Goal: Transaction & Acquisition: Purchase product/service

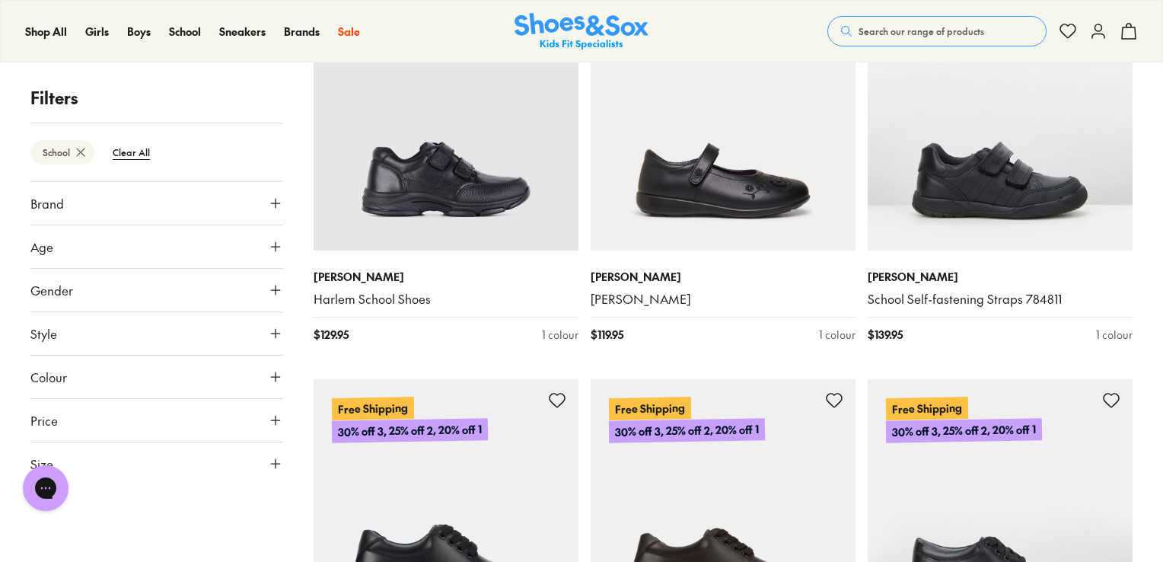
scroll to position [1652, 0]
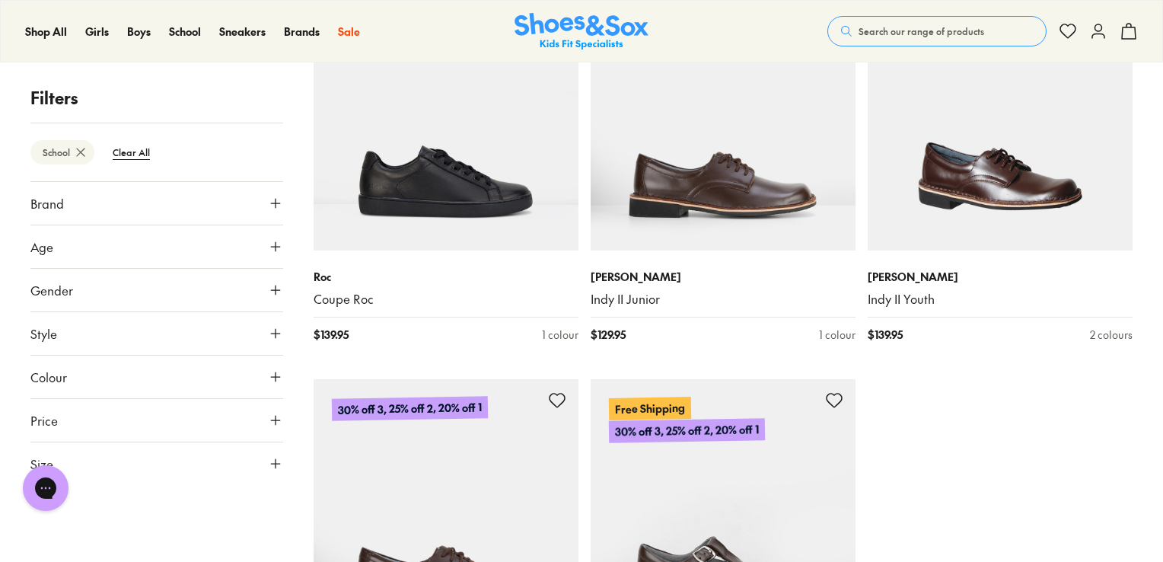
scroll to position [6168, 0]
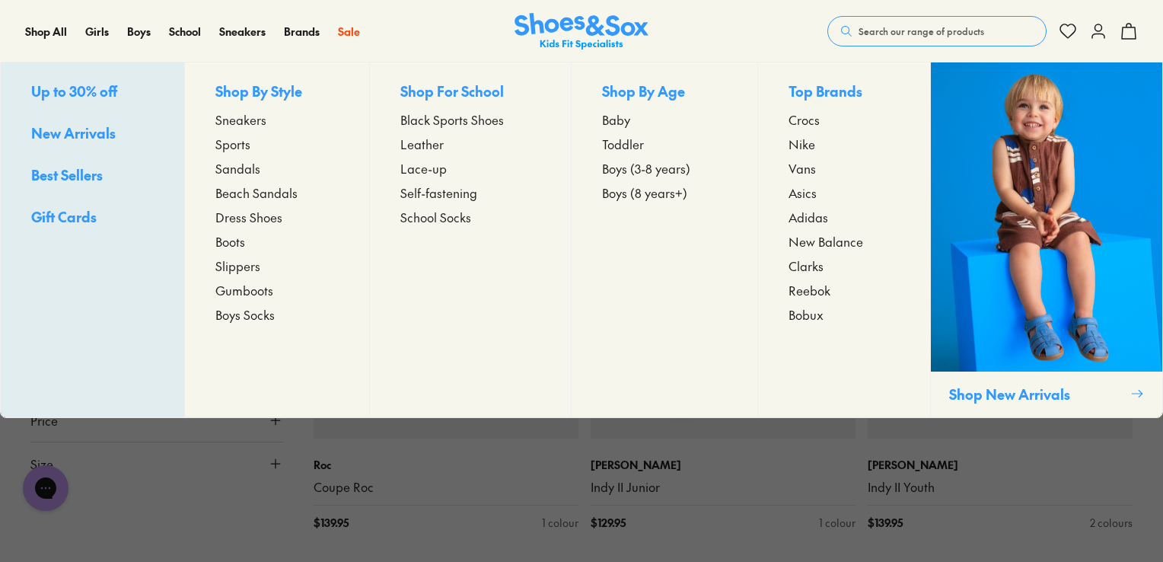
click at [455, 120] on span "Black Sports Shoes" at bounding box center [453, 119] width 104 height 18
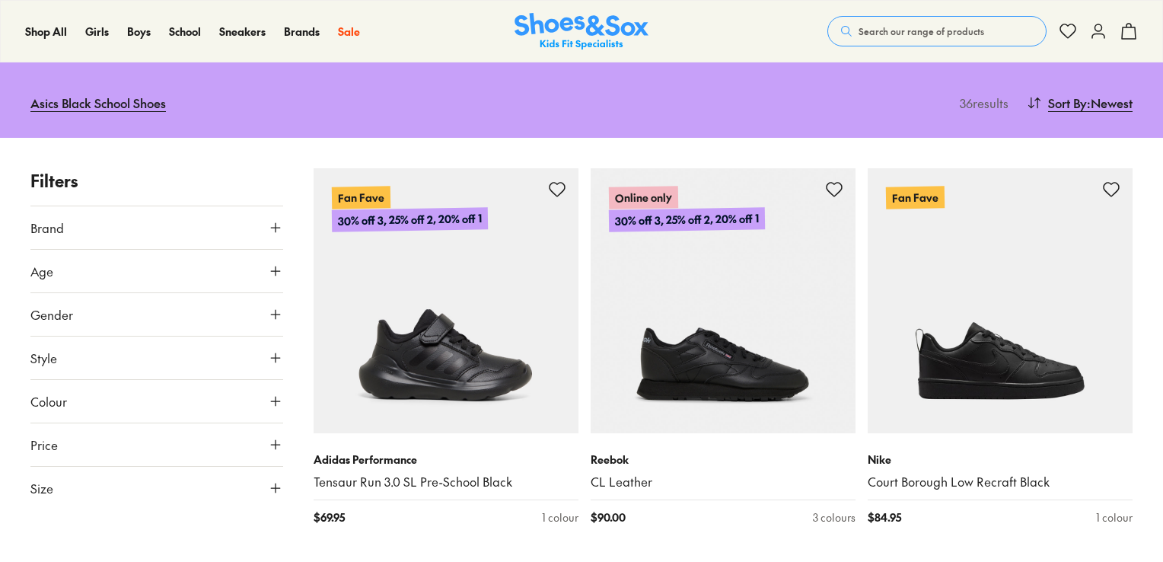
click at [195, 215] on button "Brand" at bounding box center [156, 227] width 253 height 43
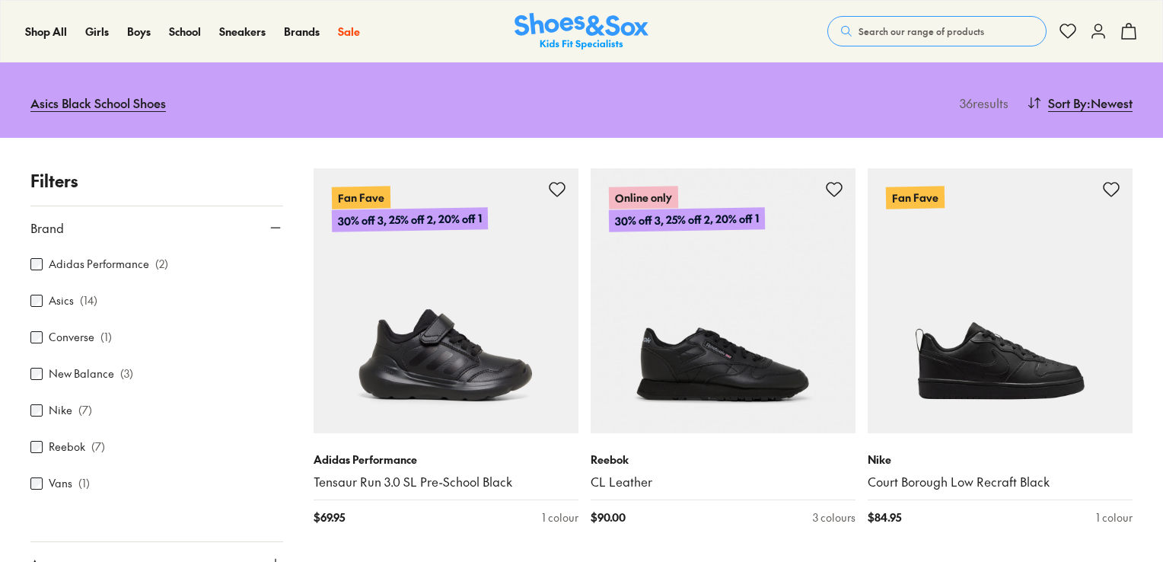
click at [76, 301] on div "Asics ( 14 )" at bounding box center [156, 301] width 253 height 18
click at [53, 295] on label "Asics" at bounding box center [61, 300] width 25 height 16
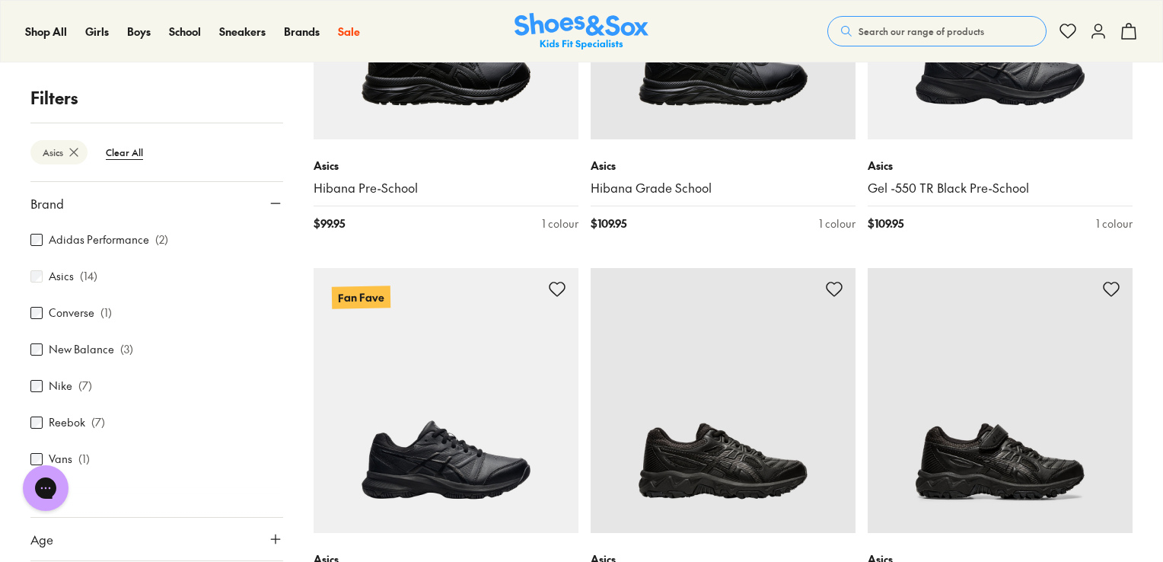
scroll to position [1005, 0]
